Goal: Information Seeking & Learning: Find specific fact

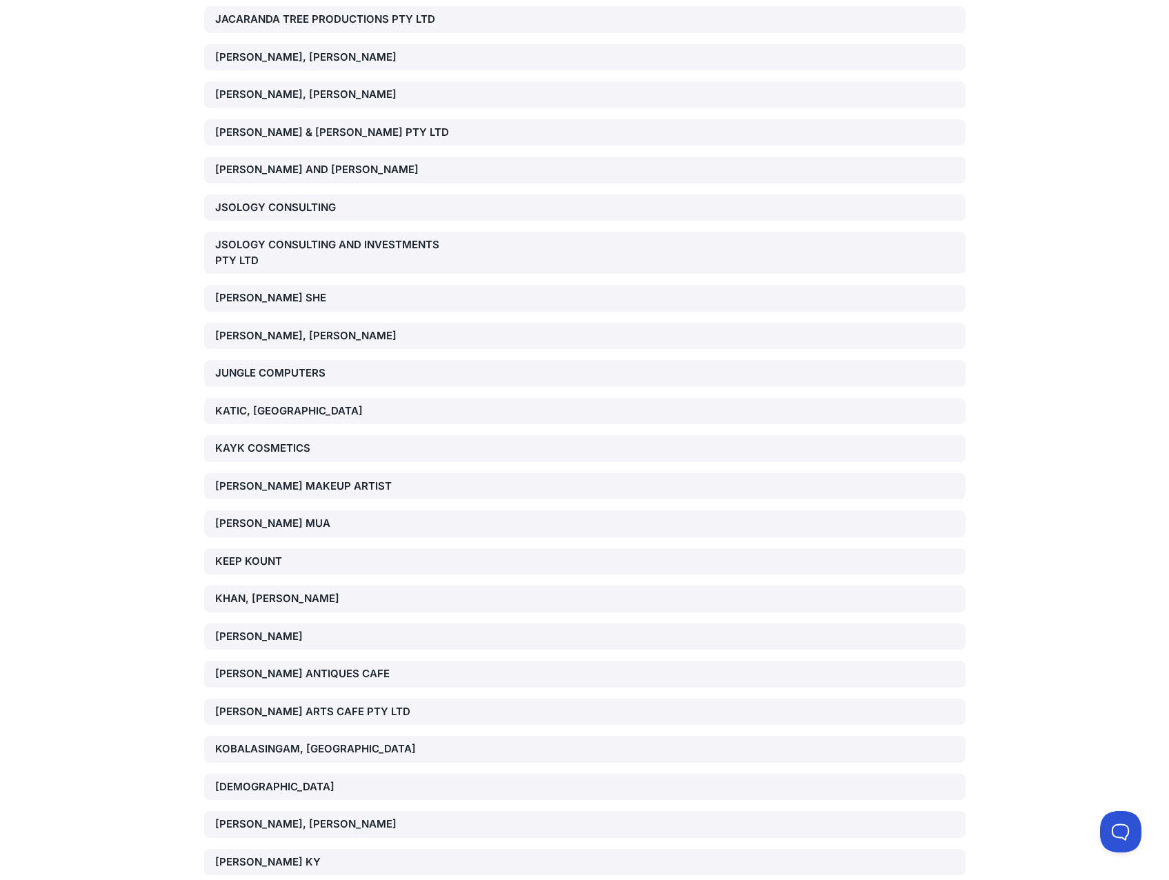
scroll to position [4965, 0]
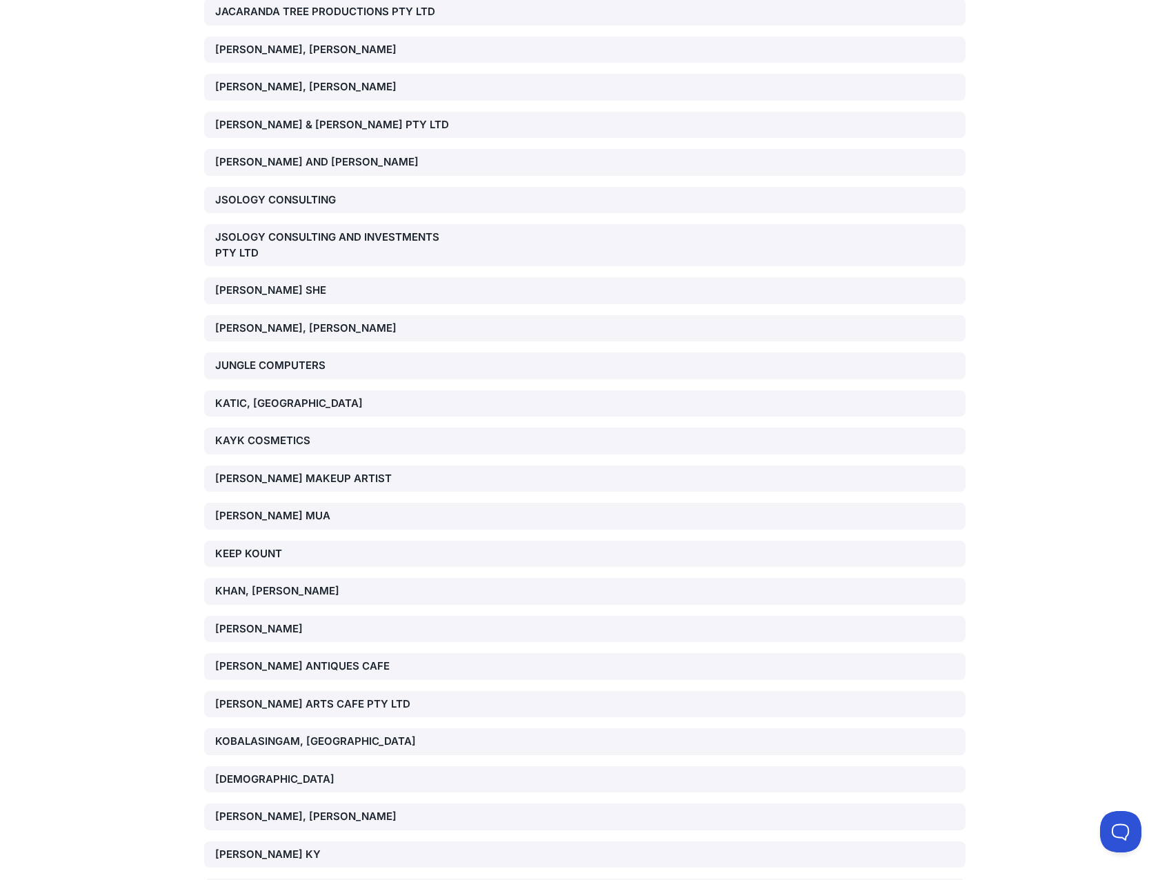
click at [339, 772] on div "[DEMOGRAPHIC_DATA]" at bounding box center [336, 780] width 243 height 16
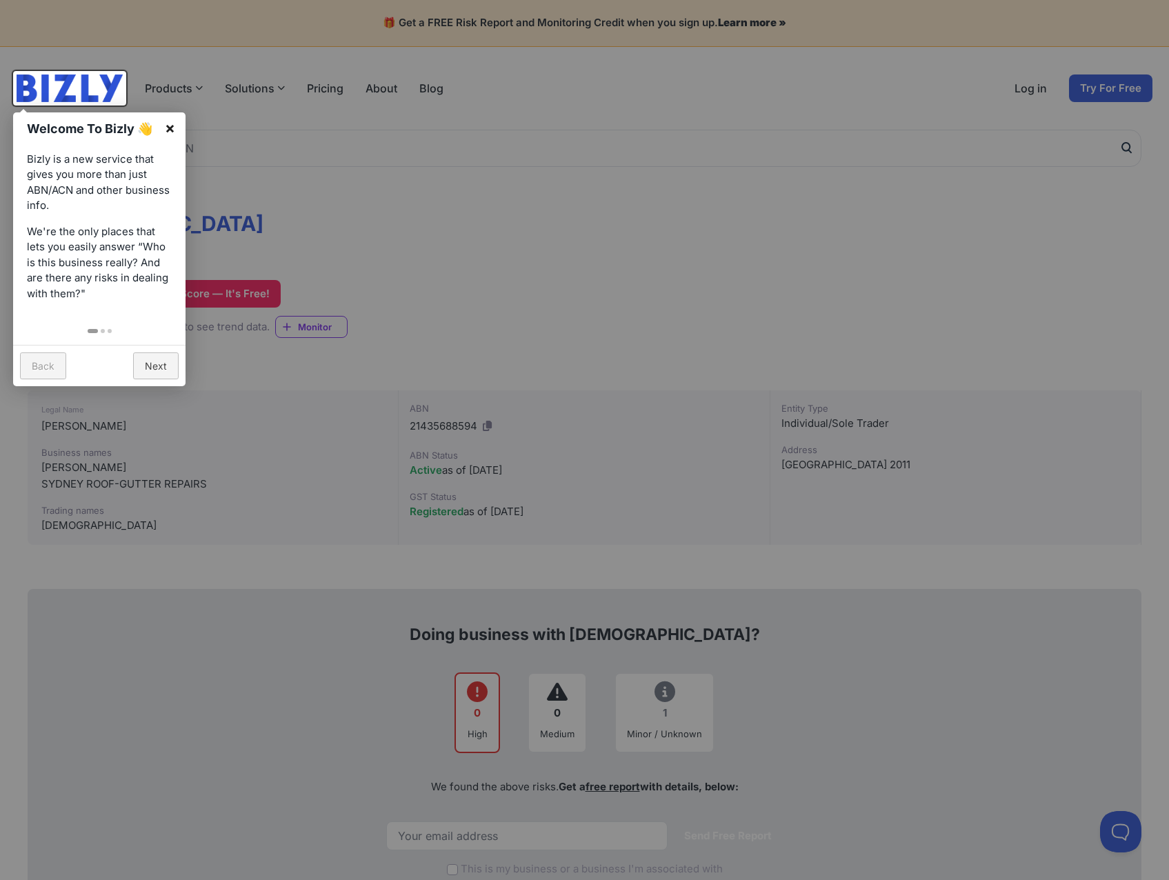
click at [169, 120] on link "×" at bounding box center [169, 127] width 31 height 31
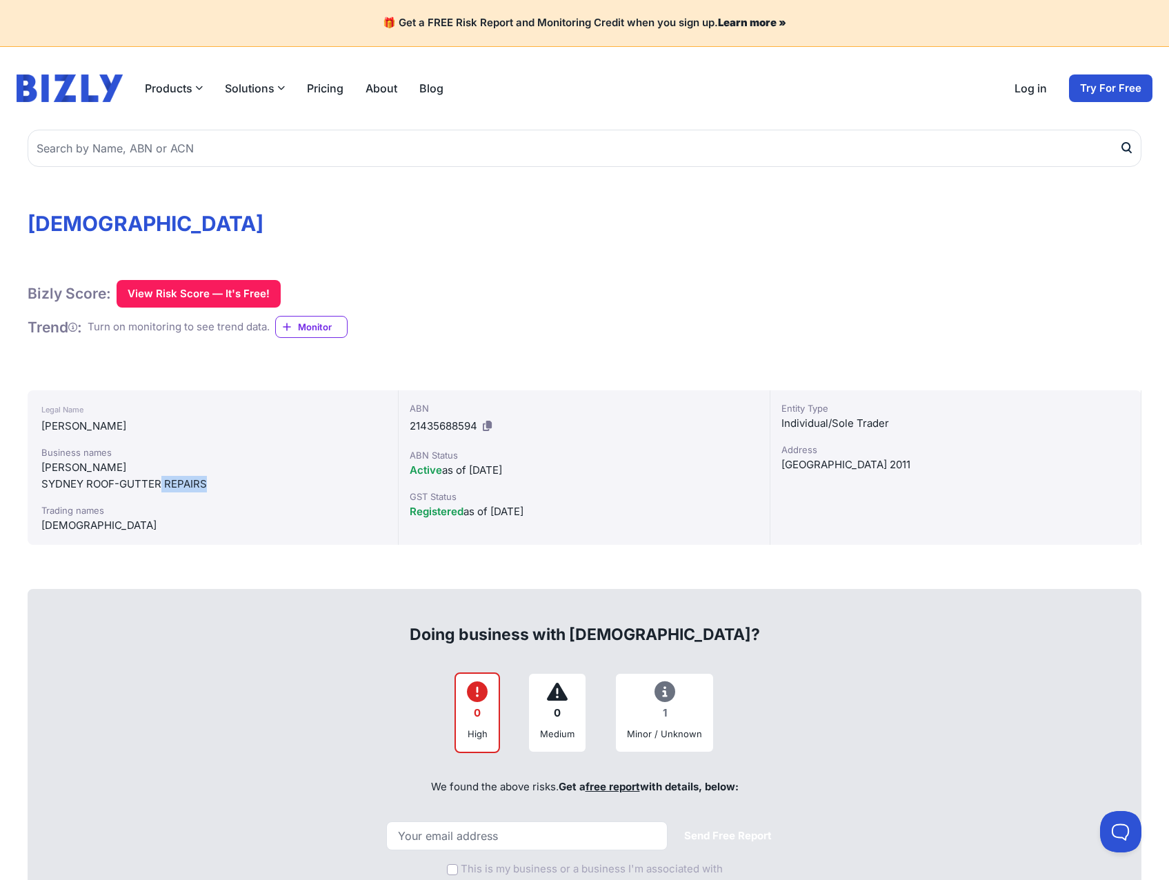
drag, startPoint x: 214, startPoint y: 478, endPoint x: 141, endPoint y: 477, distance: 73.1
click at [147, 478] on div "SYDNEY ROOF-GUTTER REPAIRS" at bounding box center [212, 484] width 343 height 17
drag, startPoint x: 141, startPoint y: 477, endPoint x: 180, endPoint y: 487, distance: 40.5
click at [180, 487] on div "SYDNEY ROOF-GUTTER REPAIRS" at bounding box center [212, 484] width 343 height 17
drag, startPoint x: 180, startPoint y: 487, endPoint x: 217, endPoint y: 493, distance: 37.8
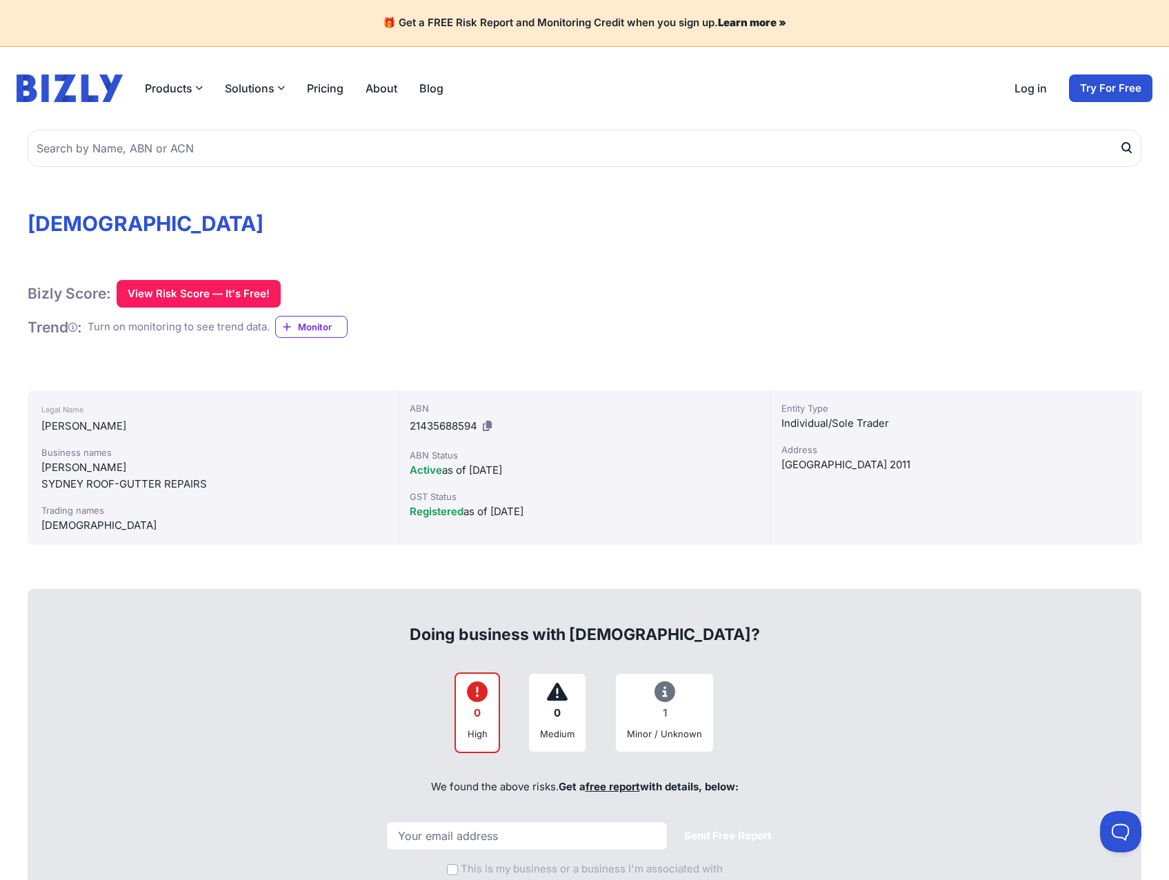
click at [217, 493] on div "Business names AGOLLARI, KRISTO SYDNEY ROOF-GUTTER REPAIRS Trading names KRISTO…" at bounding box center [212, 489] width 343 height 88
drag, startPoint x: 218, startPoint y: 489, endPoint x: 26, endPoint y: 483, distance: 191.8
